Goal: Task Accomplishment & Management: Manage account settings

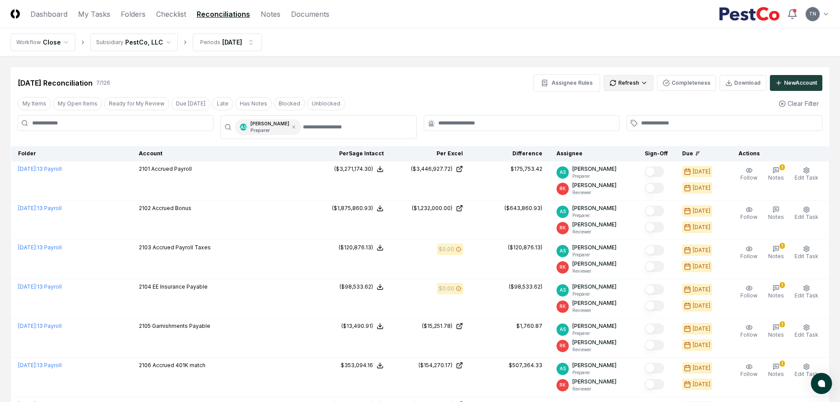
click at [641, 84] on html "CloseCore Dashboard My Tasks Folders Checklist Reconciliations Notes Documents …" at bounding box center [420, 250] width 840 height 500
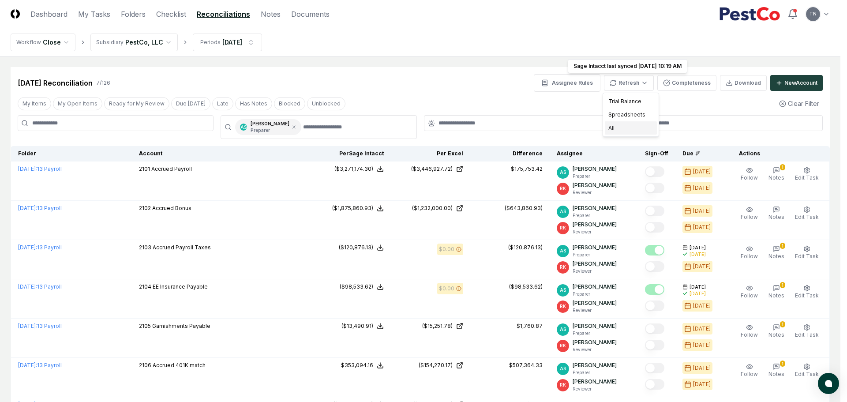
click at [625, 127] on div "All" at bounding box center [631, 127] width 52 height 13
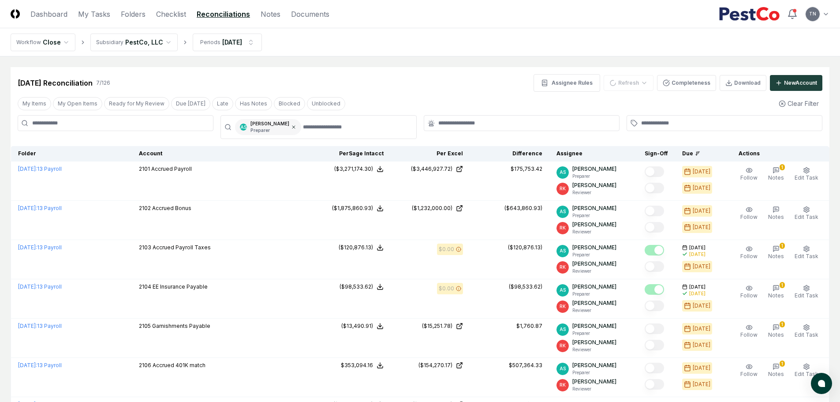
click at [291, 125] on icon at bounding box center [293, 126] width 5 height 5
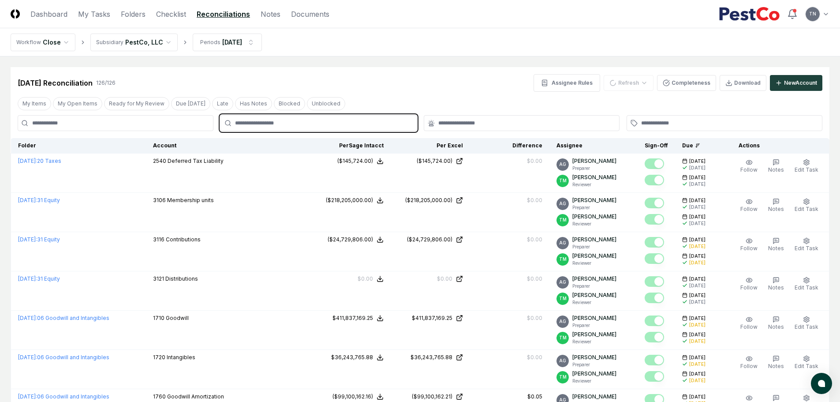
click at [349, 122] on input "text" at bounding box center [323, 123] width 176 height 8
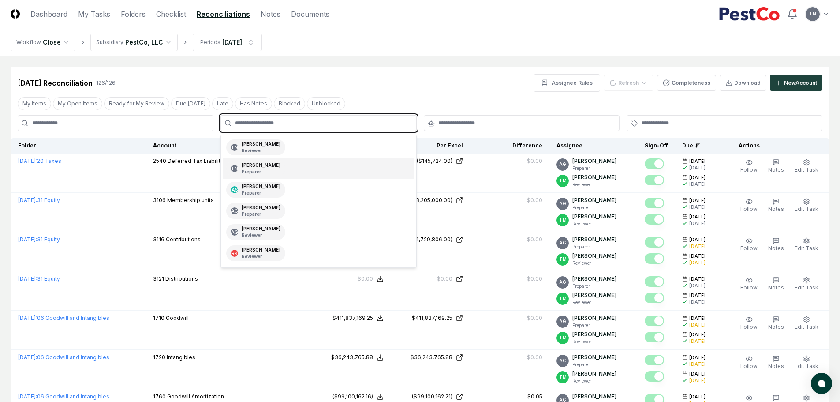
click at [284, 165] on div "TN [PERSON_NAME] Preparer" at bounding box center [318, 168] width 191 height 21
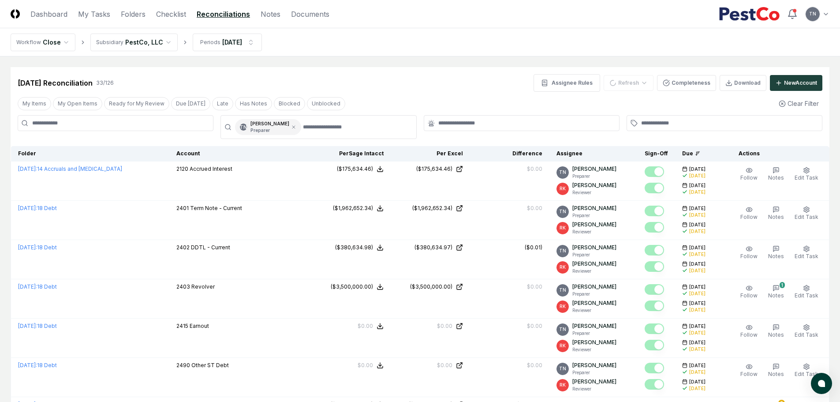
click at [428, 97] on div "My Items My Open Items Ready for My Review Due [DATE] Late Has Notes Blocked Un…" at bounding box center [420, 103] width 819 height 16
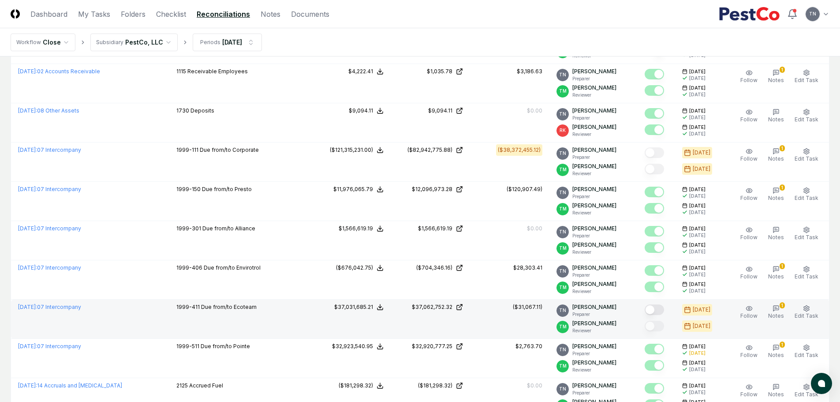
scroll to position [942, 0]
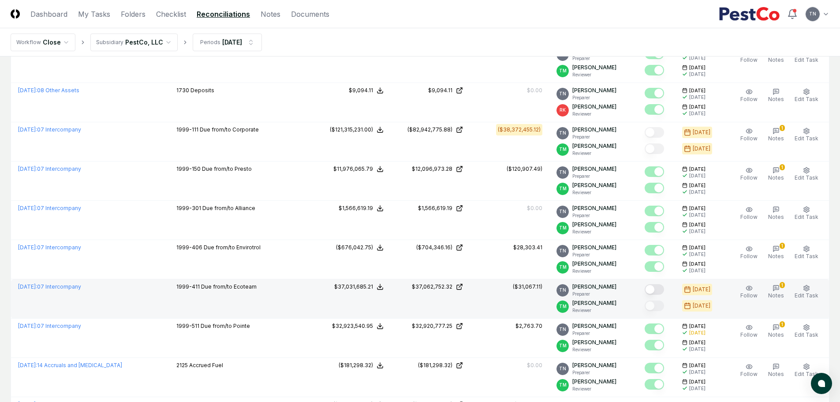
click at [660, 294] on button "Mark complete" at bounding box center [654, 289] width 19 height 11
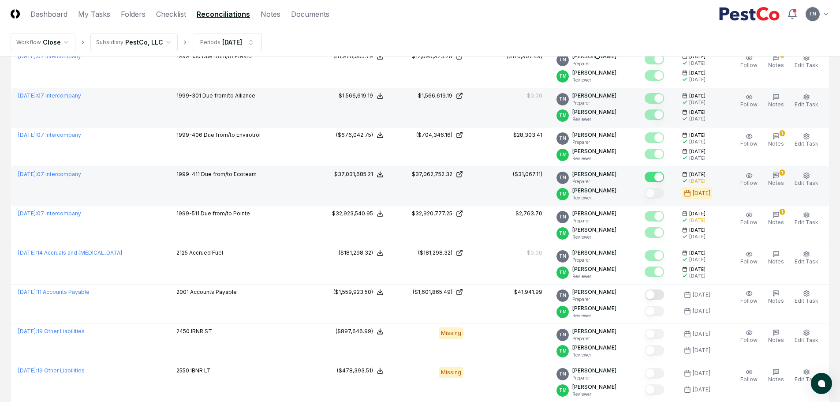
scroll to position [1119, 0]
